Goal: Information Seeking & Learning: Learn about a topic

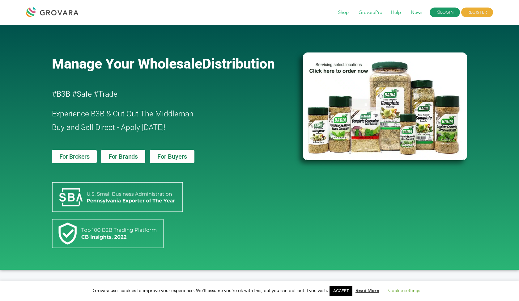
click at [442, 12] on link "LOGIN" at bounding box center [445, 13] width 30 height 10
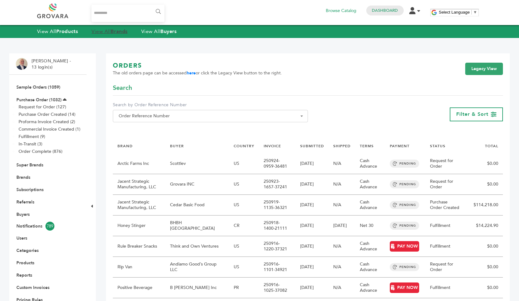
click at [116, 31] on strong "Brands" at bounding box center [119, 31] width 17 height 7
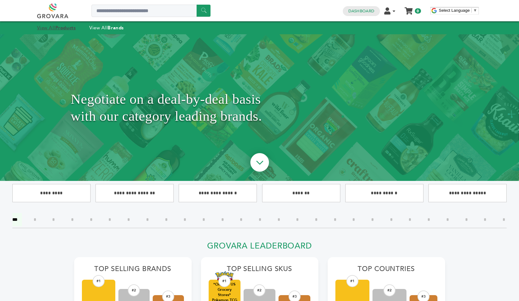
click at [54, 28] on link "View All Products" at bounding box center [56, 28] width 39 height 6
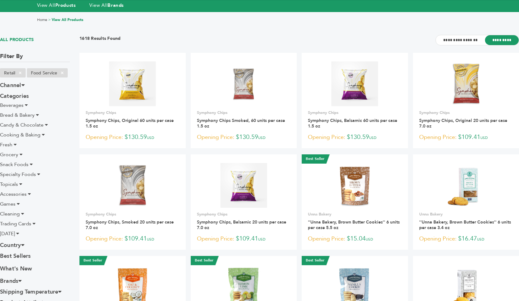
scroll to position [24, 0]
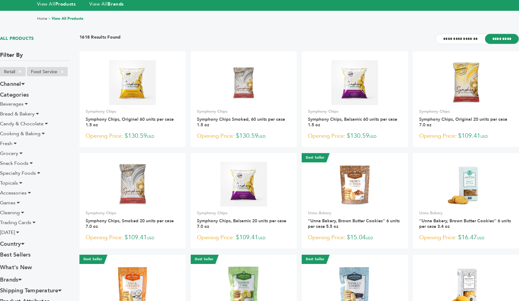
click at [14, 142] on icon at bounding box center [15, 143] width 3 height 5
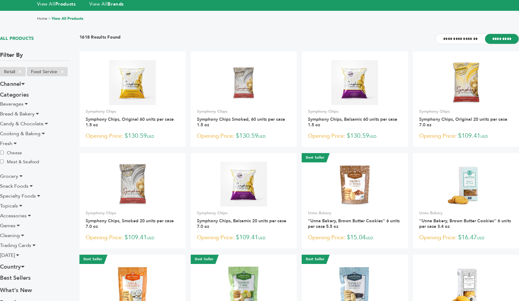
click at [20, 174] on icon at bounding box center [20, 176] width 3 height 5
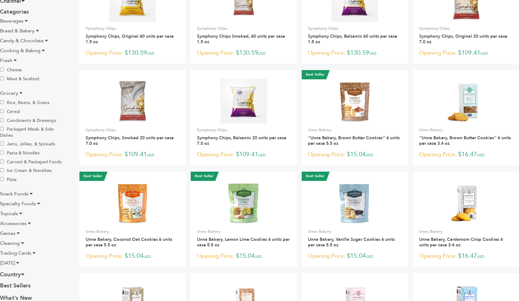
scroll to position [107, 0]
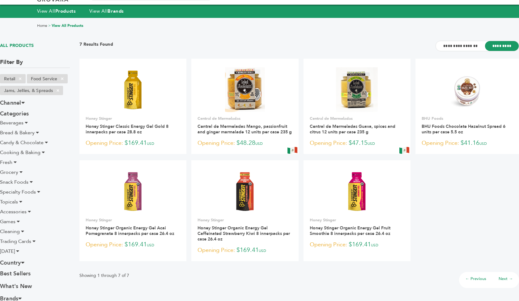
scroll to position [17, 0]
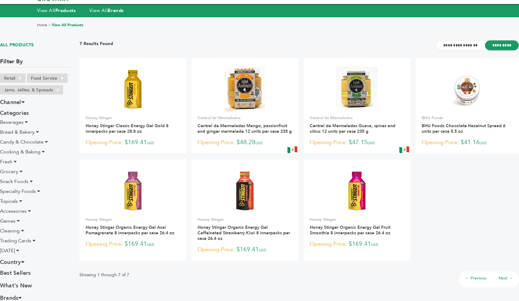
click at [67, 155] on li "Cooking & Baking" at bounding box center [35, 151] width 70 height 7
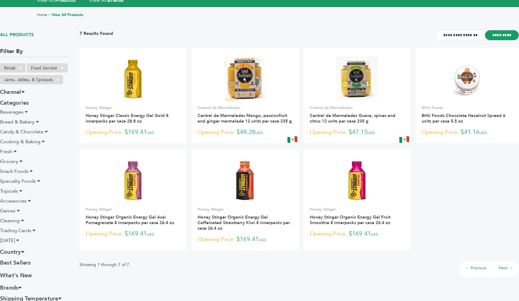
scroll to position [28, 0]
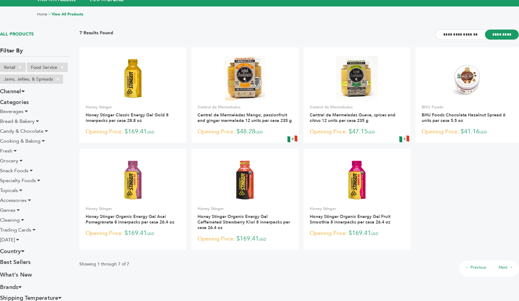
click at [15, 150] on icon at bounding box center [15, 150] width 3 height 5
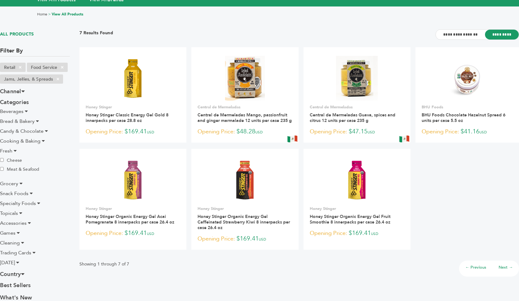
click at [15, 150] on icon at bounding box center [15, 150] width 3 height 5
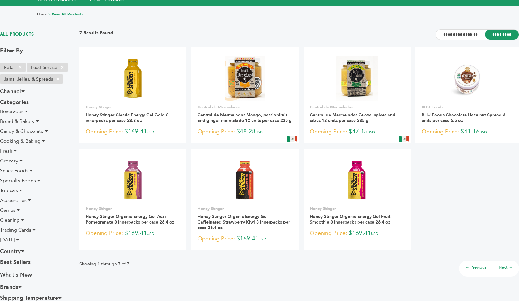
click at [19, 161] on icon at bounding box center [20, 160] width 3 height 5
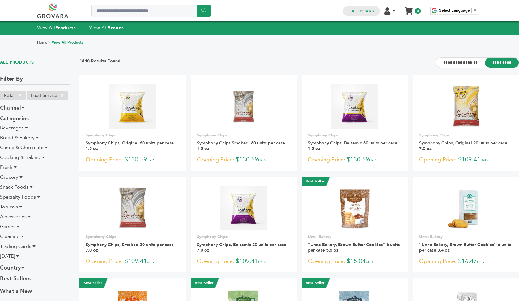
click at [15, 167] on icon at bounding box center [15, 167] width 3 height 5
click at [22, 177] on icon at bounding box center [20, 177] width 3 height 5
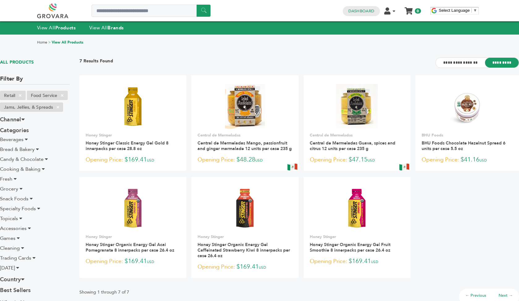
click at [15, 178] on icon at bounding box center [15, 179] width 3 height 5
click at [20, 210] on icon at bounding box center [20, 211] width 3 height 5
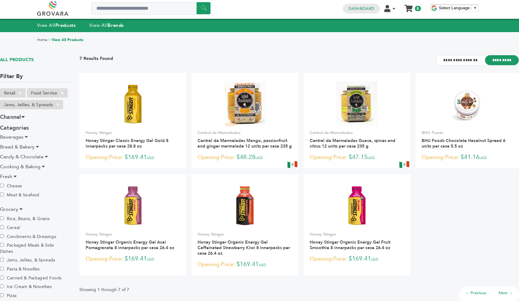
scroll to position [2, 0]
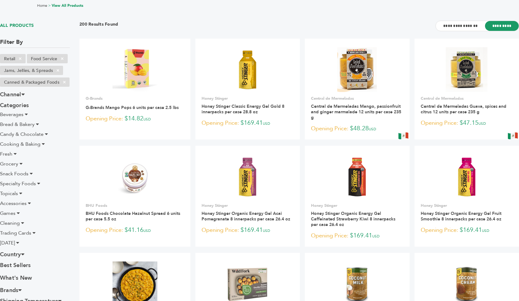
scroll to position [37, 0]
click at [31, 174] on icon at bounding box center [31, 173] width 3 height 5
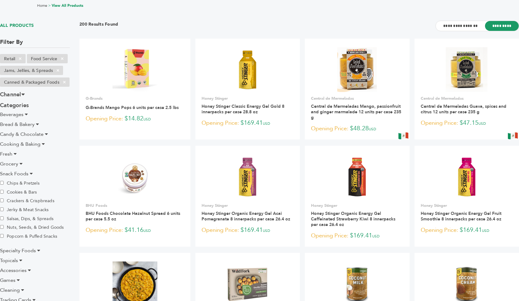
click at [30, 172] on icon at bounding box center [31, 173] width 3 height 5
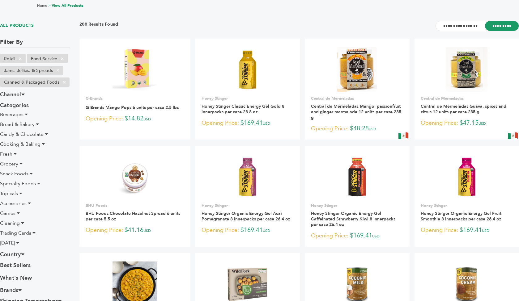
click at [38, 183] on icon at bounding box center [38, 183] width 3 height 5
click at [21, 193] on icon at bounding box center [20, 193] width 3 height 5
click at [28, 217] on icon at bounding box center [29, 217] width 3 height 5
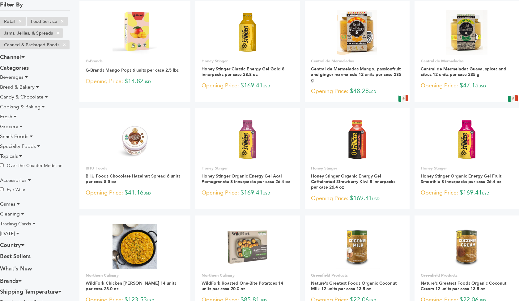
scroll to position [79, 0]
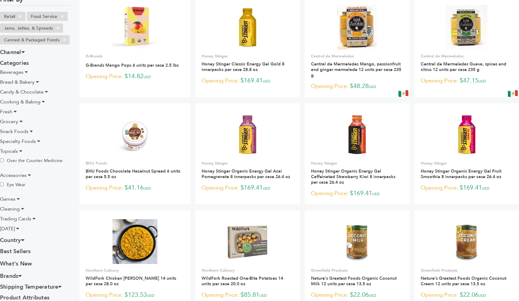
click at [18, 198] on icon at bounding box center [18, 199] width 3 height 5
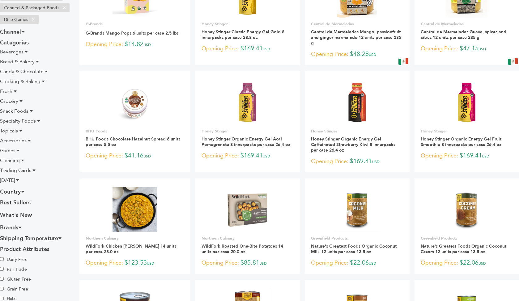
scroll to position [112, 0]
click at [35, 170] on icon at bounding box center [33, 170] width 3 height 5
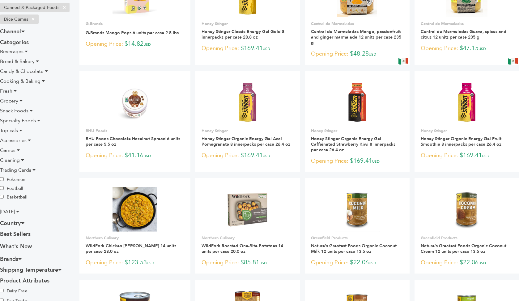
click at [24, 222] on icon at bounding box center [22, 223] width 3 height 6
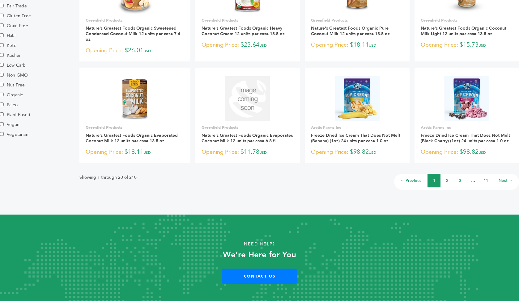
scroll to position [431, 0]
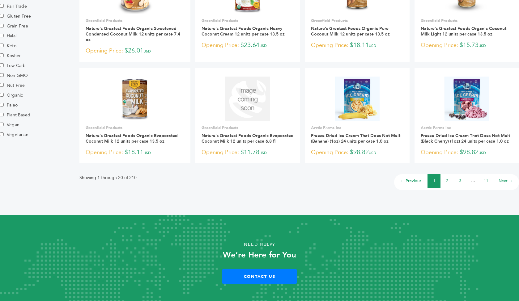
click at [504, 182] on link "Next →" at bounding box center [506, 181] width 14 height 6
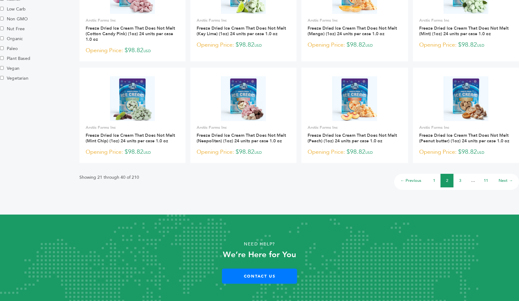
scroll to position [431, 0]
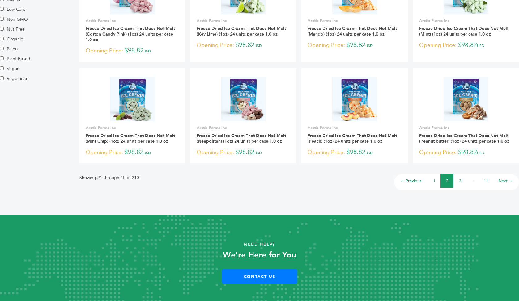
click at [410, 181] on link "← Previous" at bounding box center [410, 181] width 21 height 6
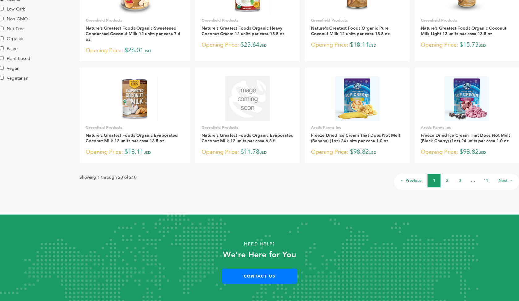
scroll to position [431, 0]
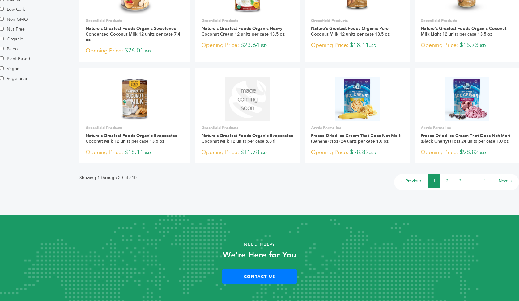
click at [504, 180] on link "Next →" at bounding box center [506, 181] width 14 height 6
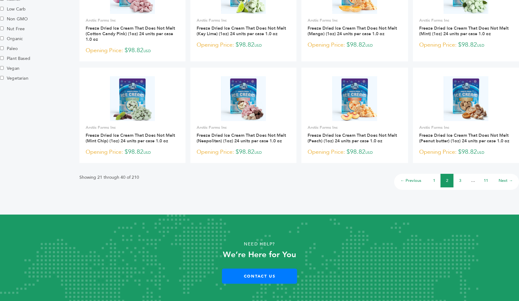
scroll to position [431, 0]
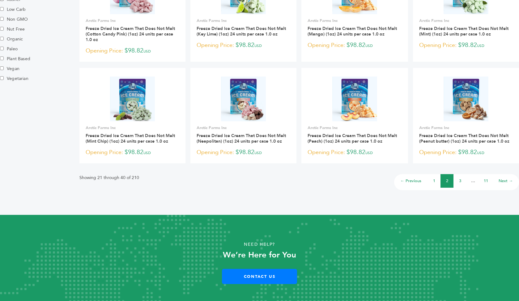
click at [507, 180] on link "Next →" at bounding box center [506, 181] width 14 height 6
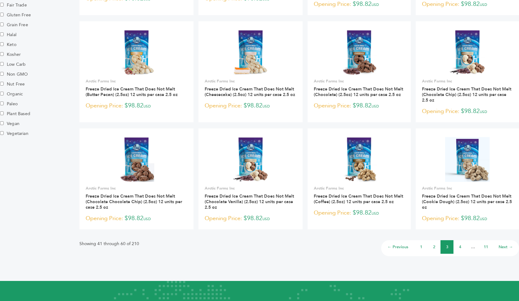
scroll to position [380, 0]
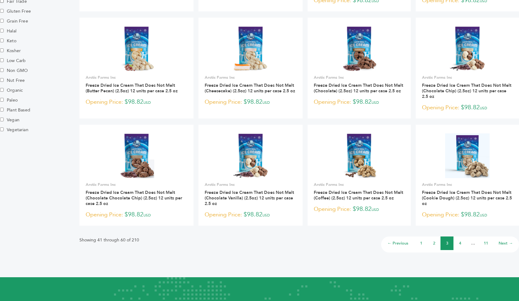
click at [501, 241] on link "Next →" at bounding box center [506, 244] width 14 height 6
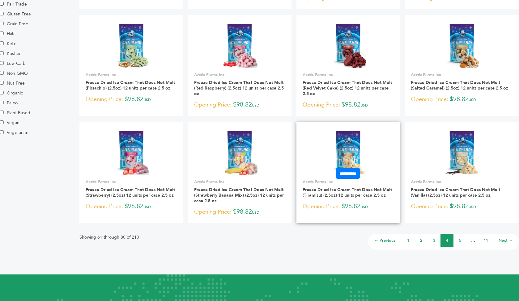
scroll to position [381, 0]
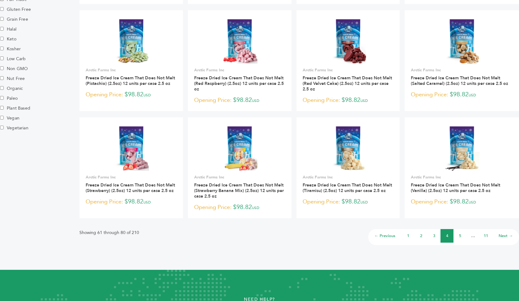
click at [503, 235] on link "Next →" at bounding box center [506, 236] width 14 height 6
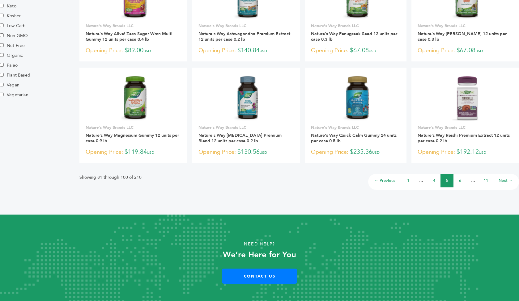
scroll to position [414, 0]
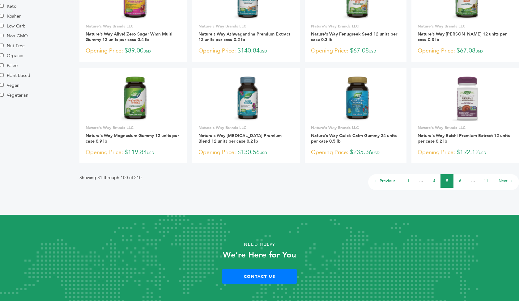
click at [502, 180] on link "Next →" at bounding box center [506, 181] width 14 height 6
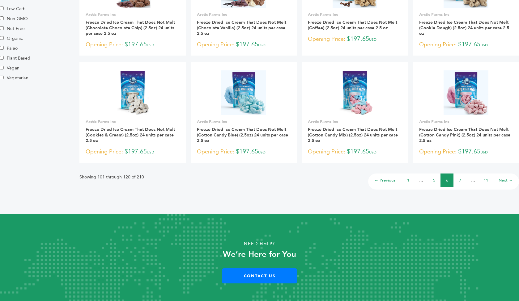
scroll to position [431, 0]
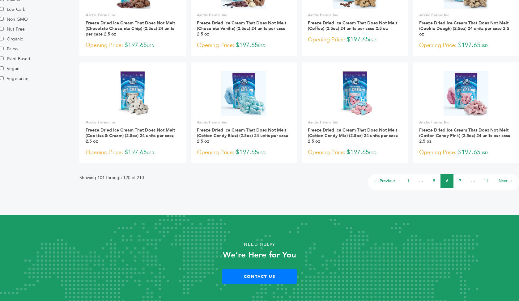
click at [509, 181] on link "Next →" at bounding box center [506, 181] width 14 height 6
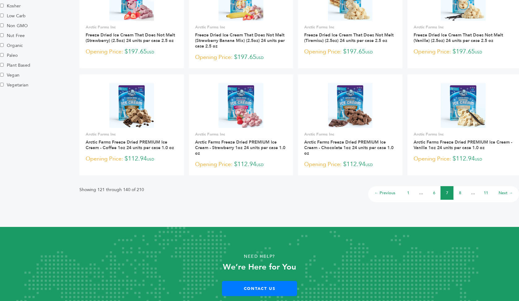
scroll to position [425, 0]
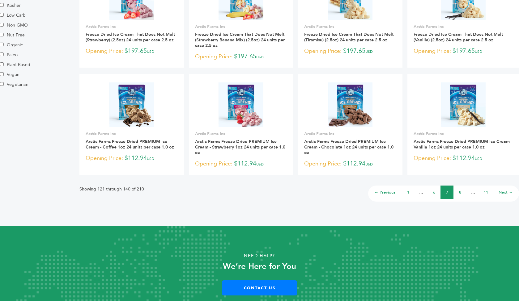
click at [502, 190] on link "Next →" at bounding box center [506, 193] width 14 height 6
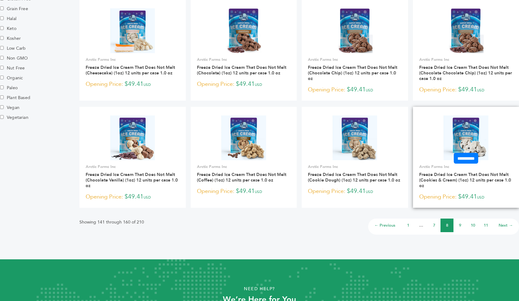
scroll to position [394, 0]
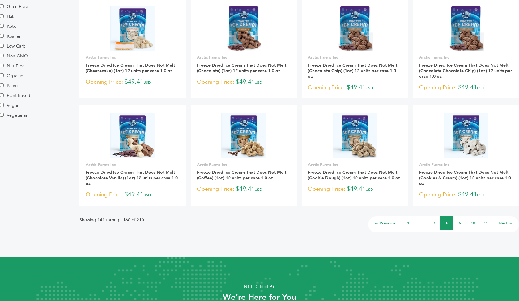
click at [504, 222] on link "Next →" at bounding box center [506, 224] width 14 height 6
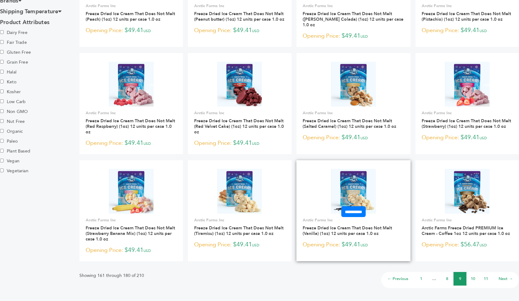
scroll to position [339, 0]
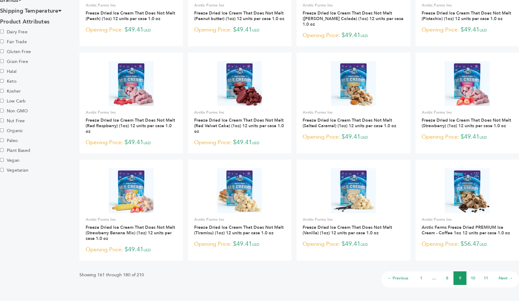
click at [503, 276] on link "Next →" at bounding box center [506, 279] width 14 height 6
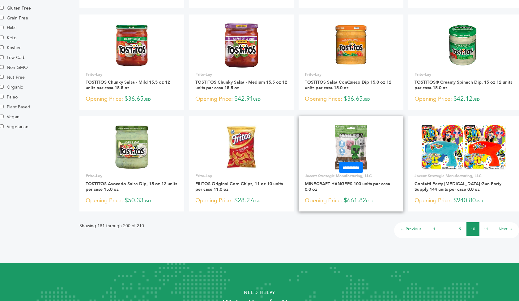
scroll to position [383, 0]
click at [507, 229] on link "Next →" at bounding box center [506, 229] width 14 height 6
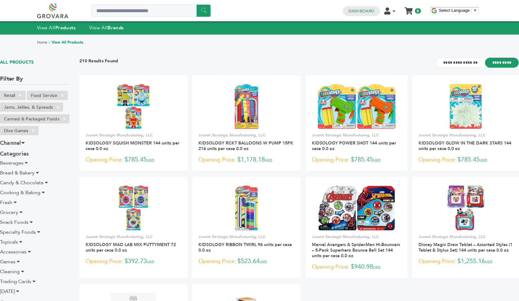
click at [43, 40] on link "Home" at bounding box center [42, 42] width 10 height 5
